Goal: Information Seeking & Learning: Learn about a topic

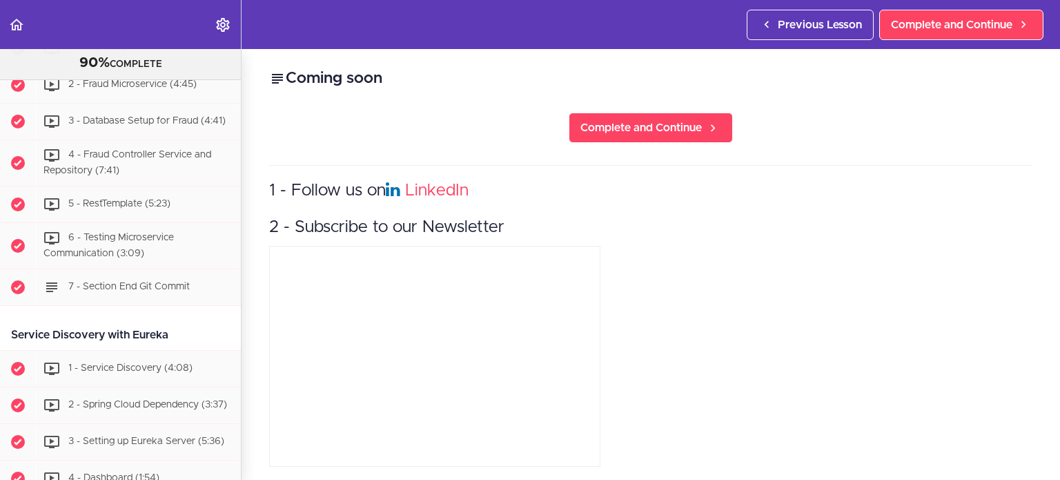
scroll to position [965, 0]
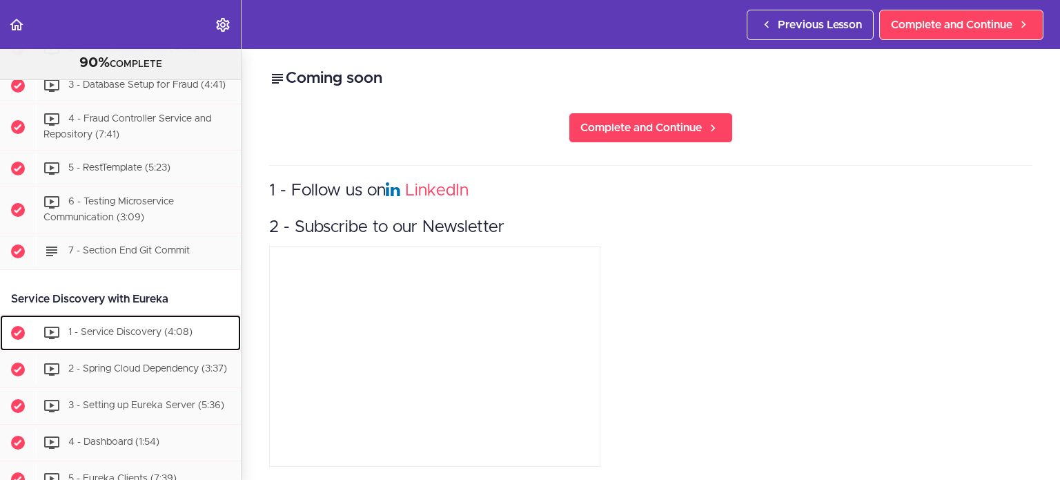
click at [117, 329] on span "1 - Service Discovery (4:08)" at bounding box center [130, 332] width 124 height 10
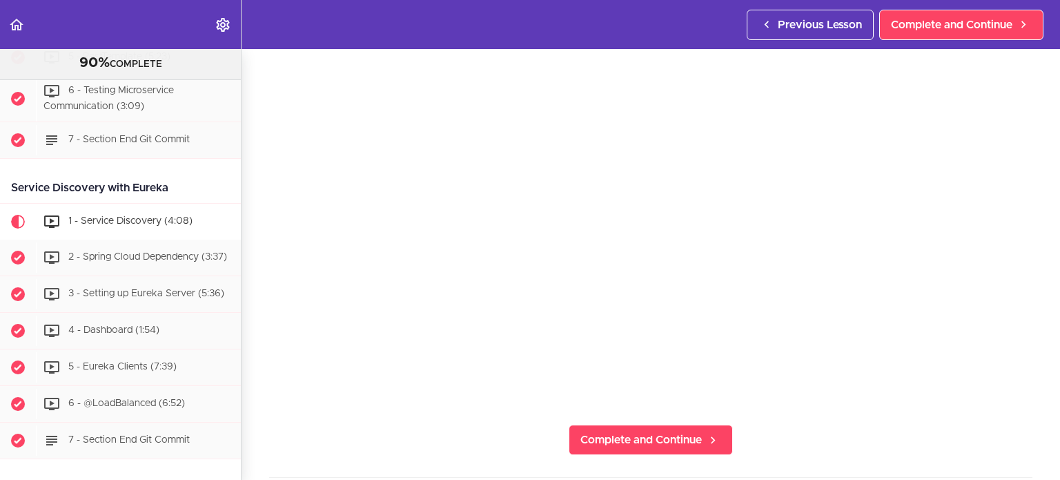
scroll to position [1079, 0]
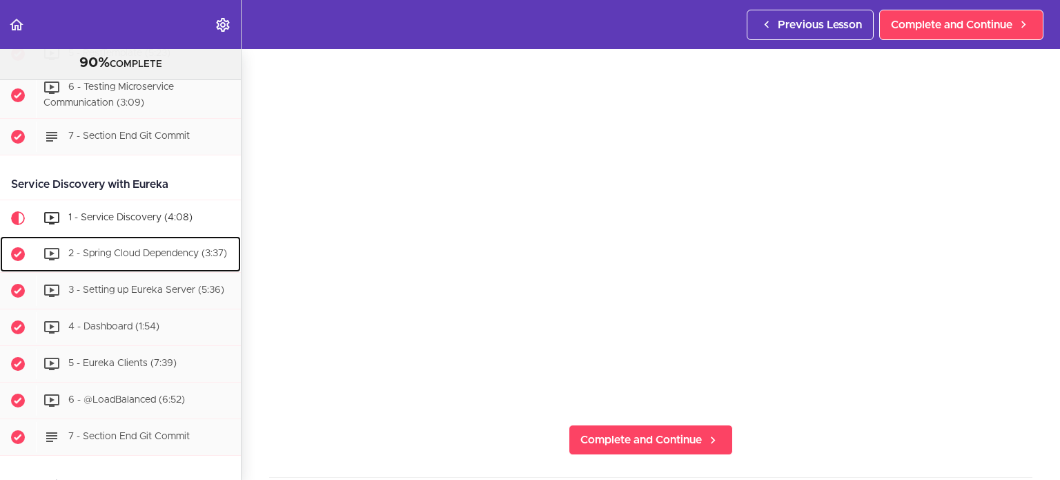
click at [139, 248] on span "2 - Spring Cloud Dependency (3:37)" at bounding box center [147, 253] width 159 height 10
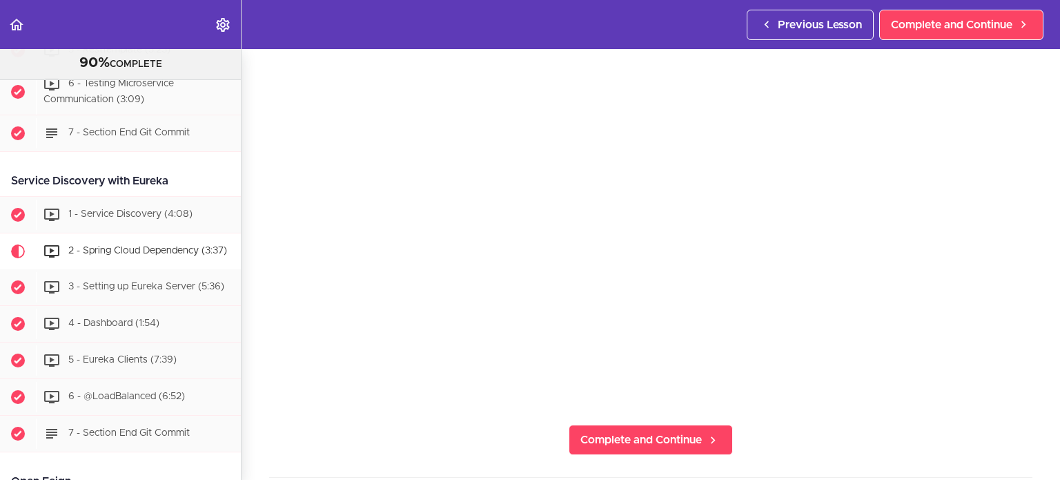
scroll to position [1072, 0]
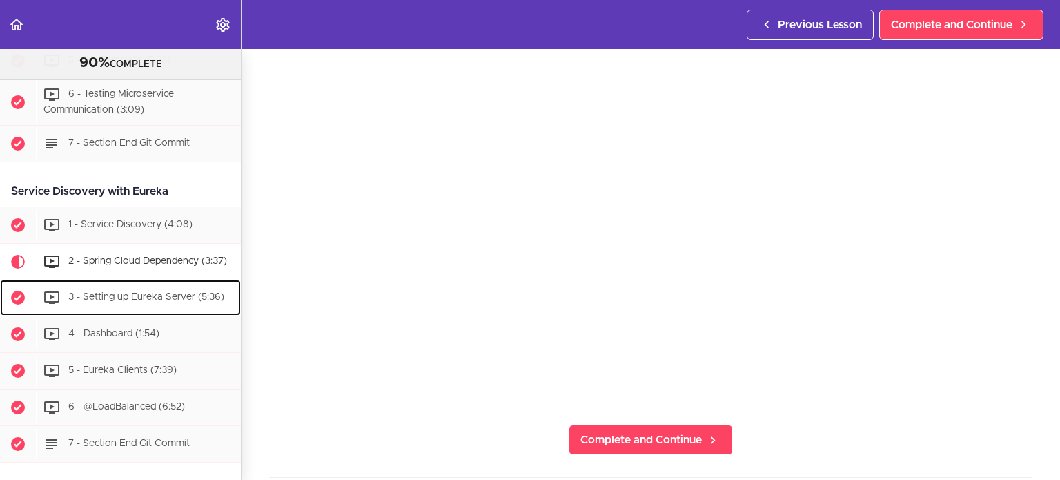
click at [158, 300] on span "3 - Setting up Eureka Server (5:36)" at bounding box center [146, 297] width 156 height 10
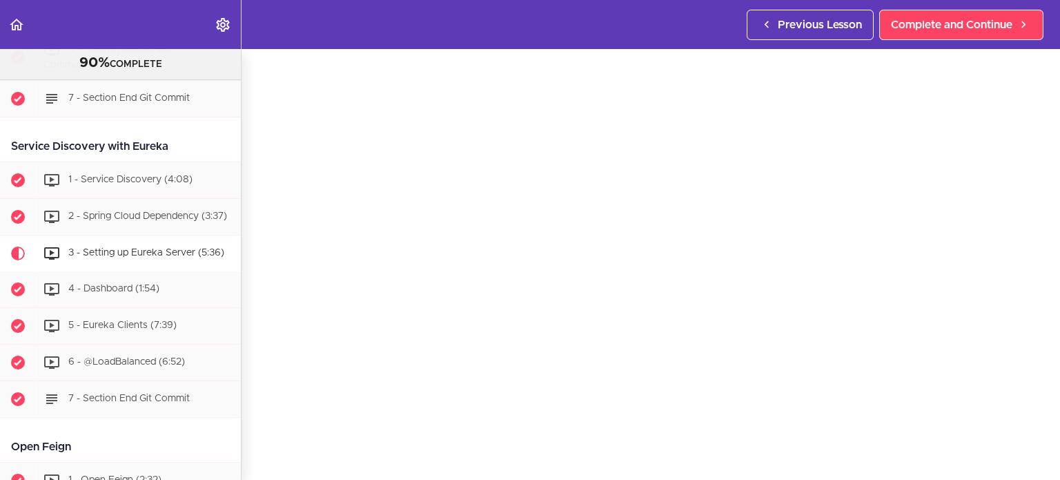
scroll to position [1118, 0]
click at [128, 289] on span "4 - Dashboard (1:54)" at bounding box center [113, 288] width 91 height 10
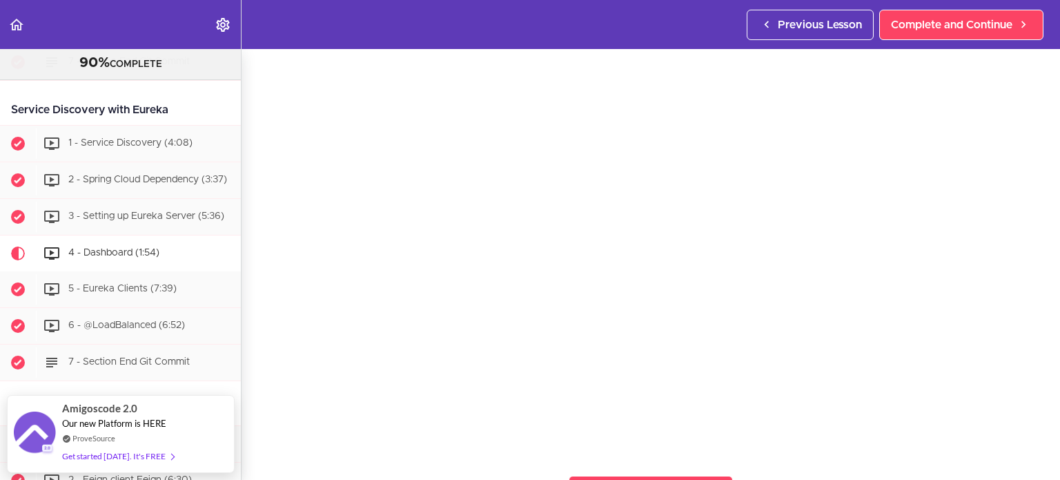
scroll to position [138, 0]
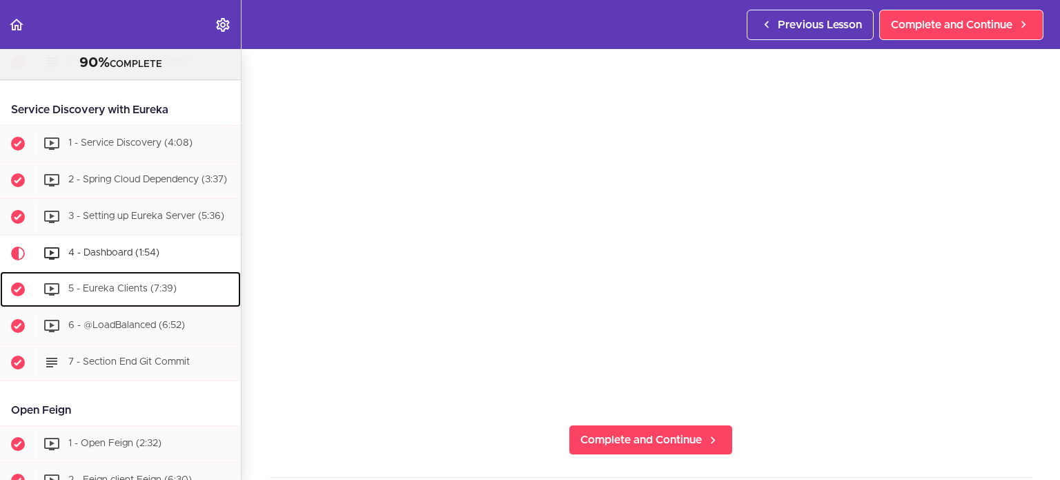
click at [125, 290] on span "5 - Eureka Clients (7:39)" at bounding box center [122, 289] width 108 height 10
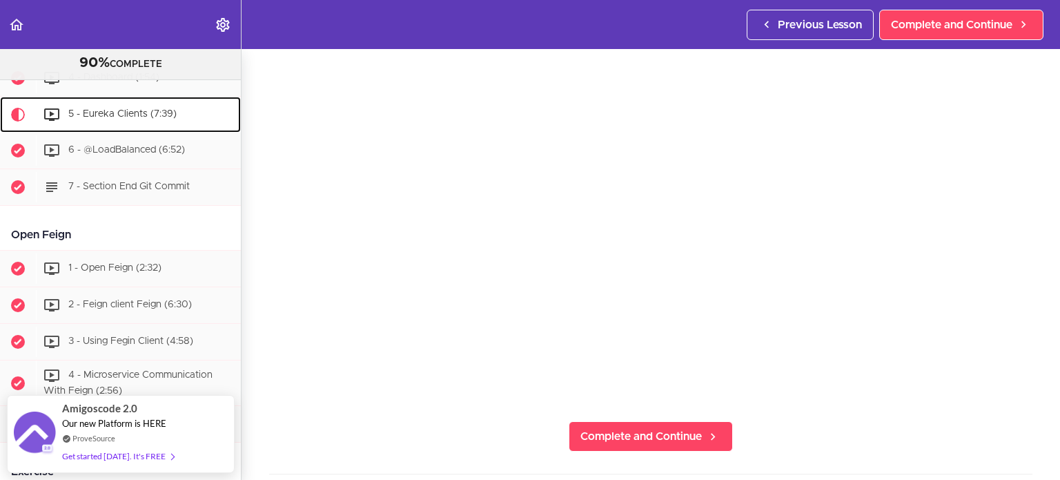
scroll to position [138, 0]
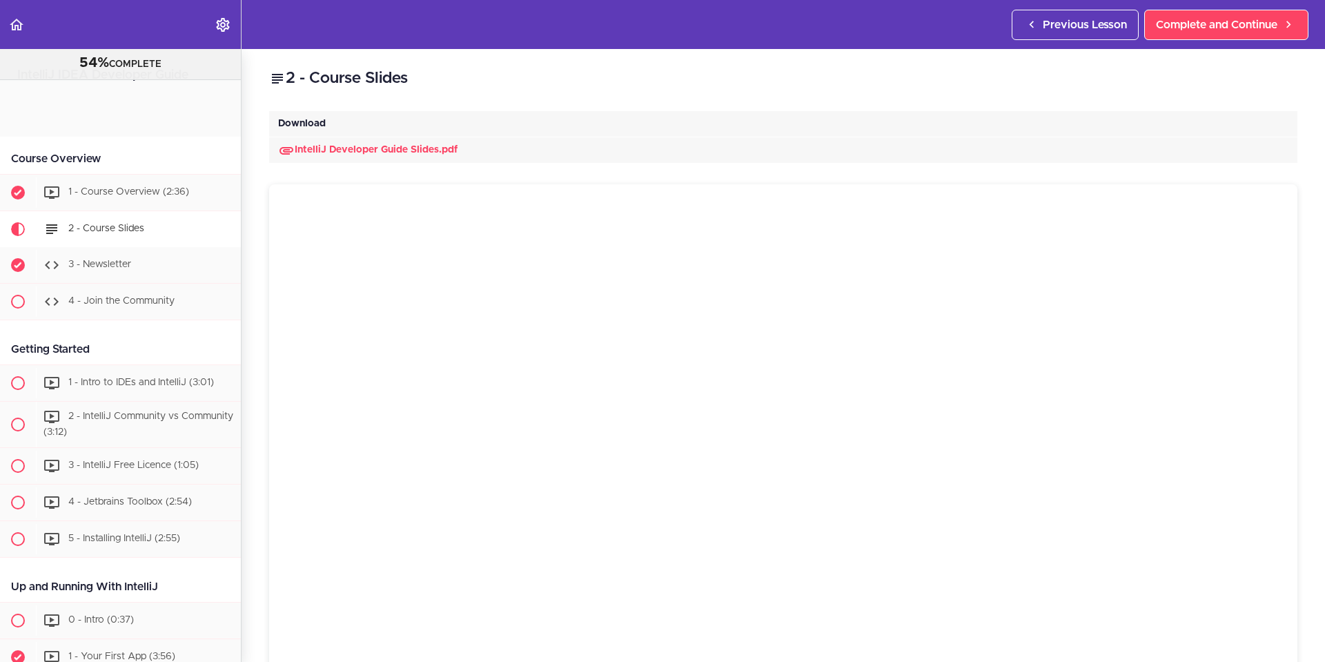
scroll to position [128, 0]
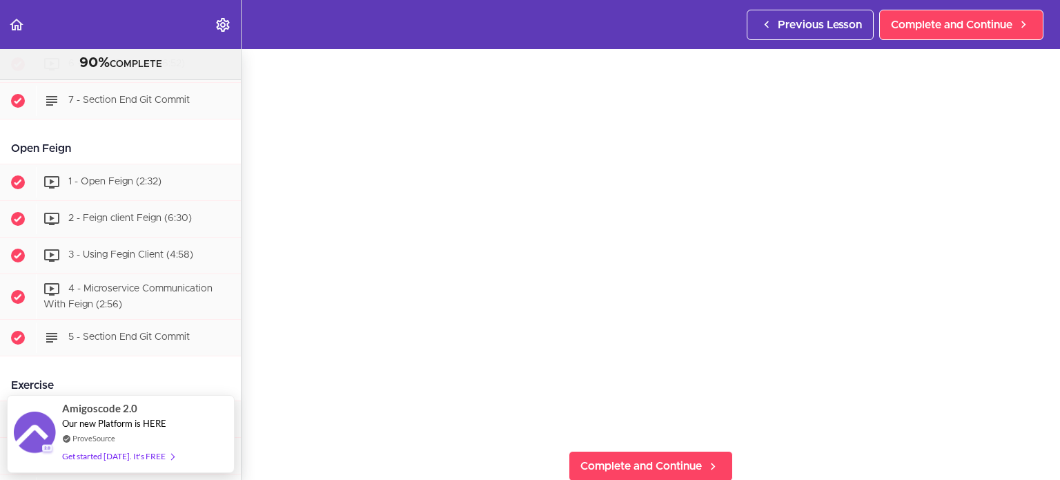
scroll to position [138, 0]
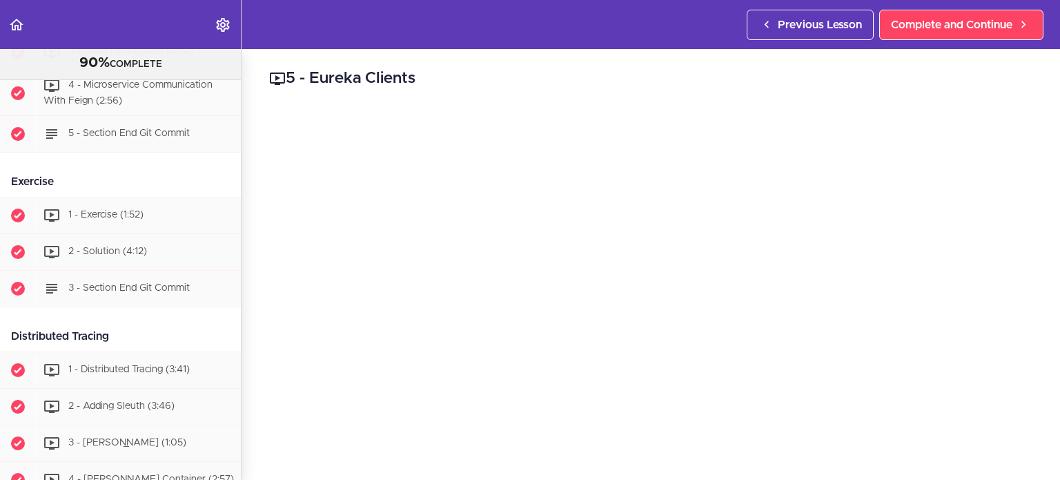
scroll to position [1129, 0]
